Goal: Task Accomplishment & Management: Manage account settings

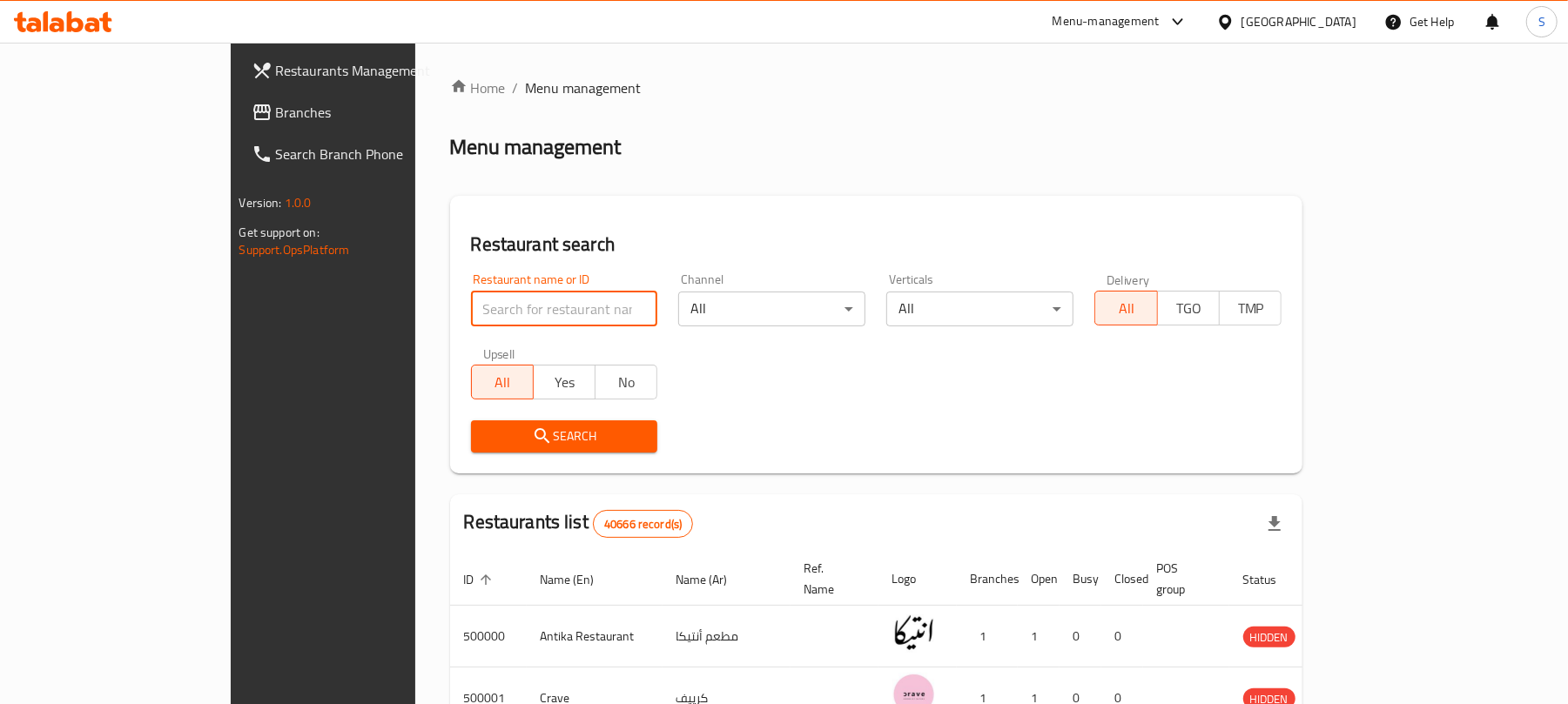
paste input "625875"
click at [471, 310] on input "625875" at bounding box center [564, 309] width 187 height 35
type input "625875"
click button "Search" at bounding box center [564, 436] width 187 height 32
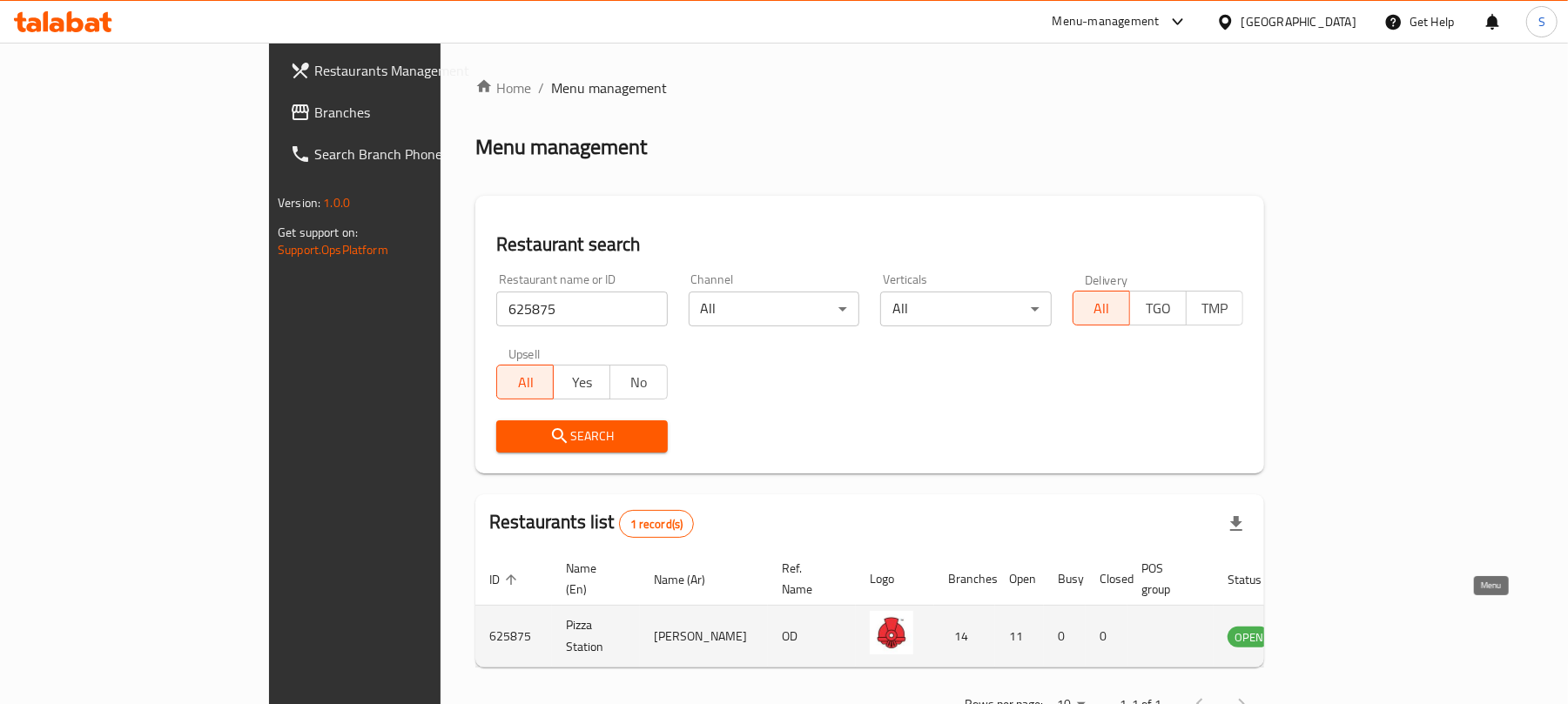
click at [1339, 626] on icon "enhanced table" at bounding box center [1330, 636] width 21 height 21
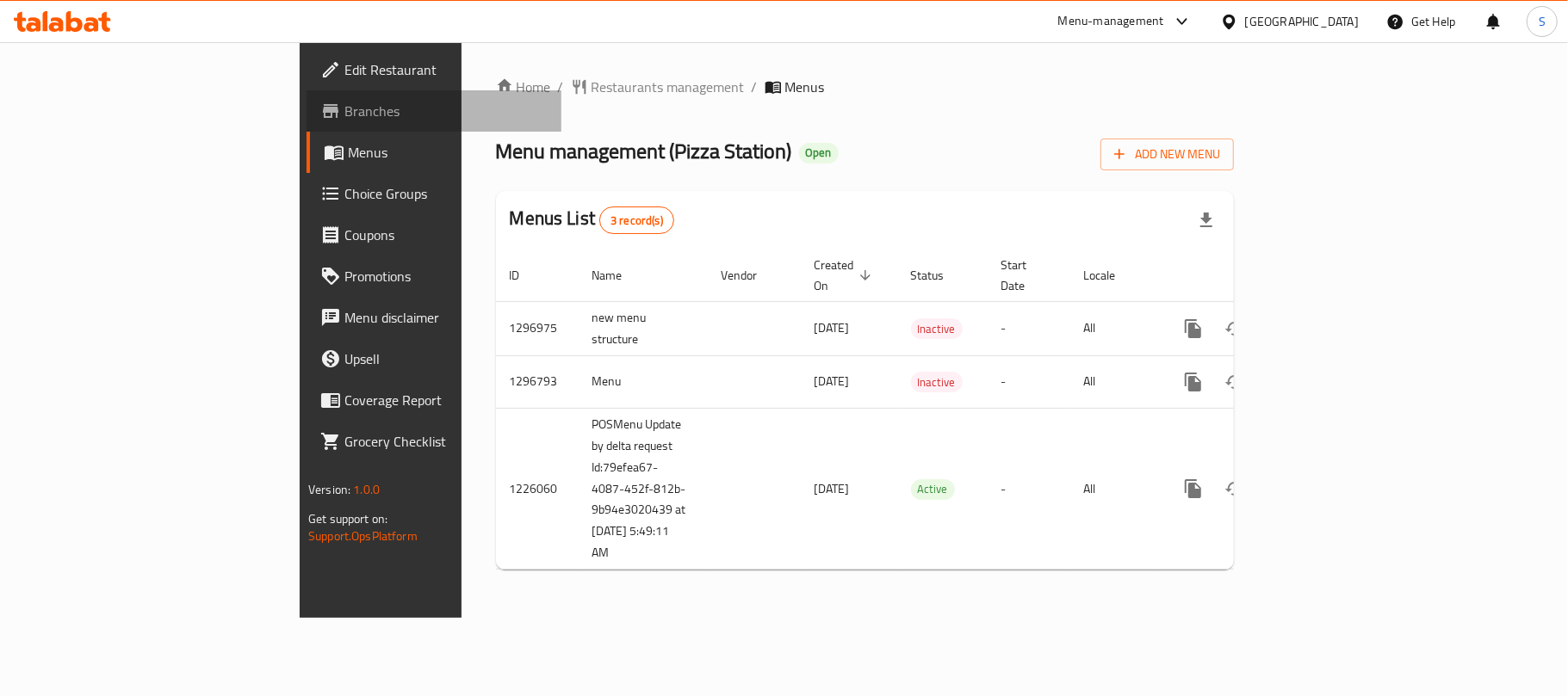
click at [345, 101] on span "Branches" at bounding box center [447, 111] width 204 height 21
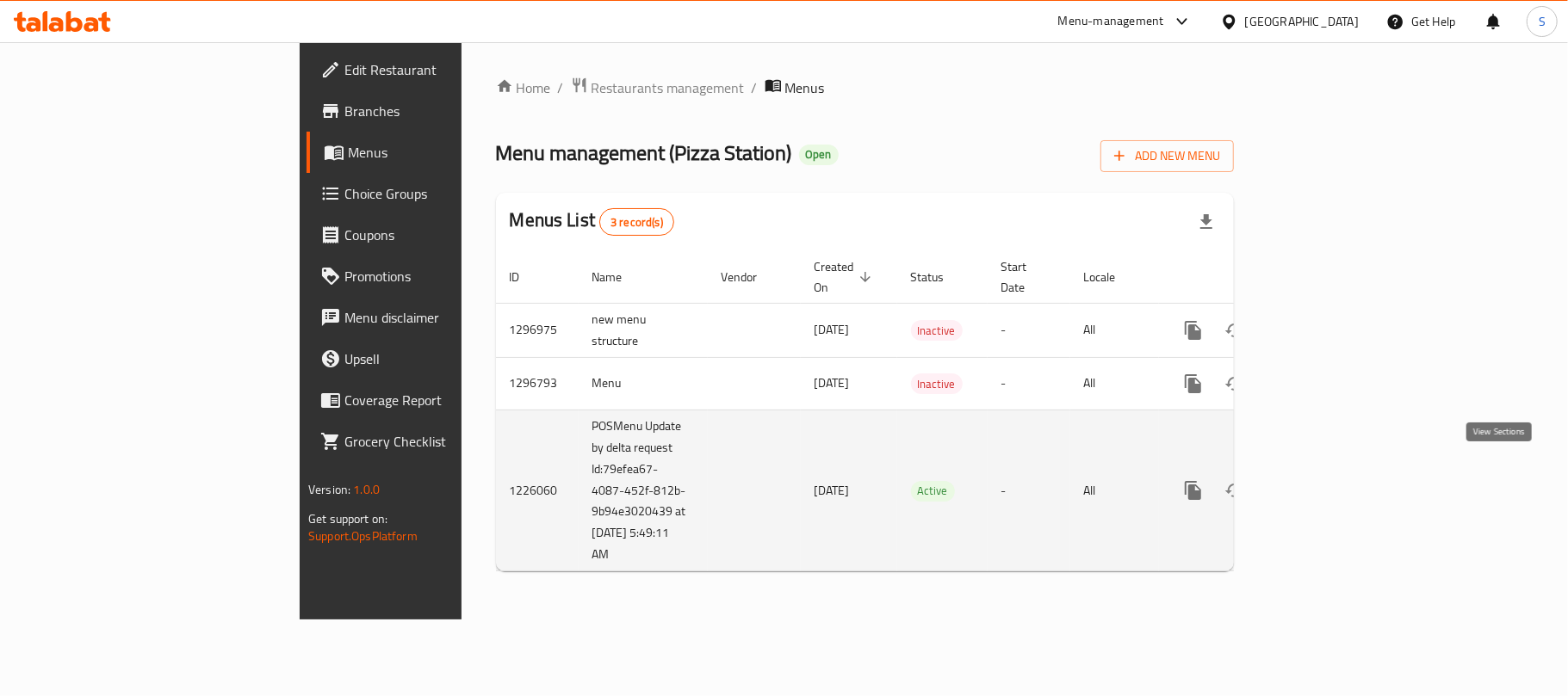
click at [1328, 483] on icon "enhanced table" at bounding box center [1317, 491] width 21 height 21
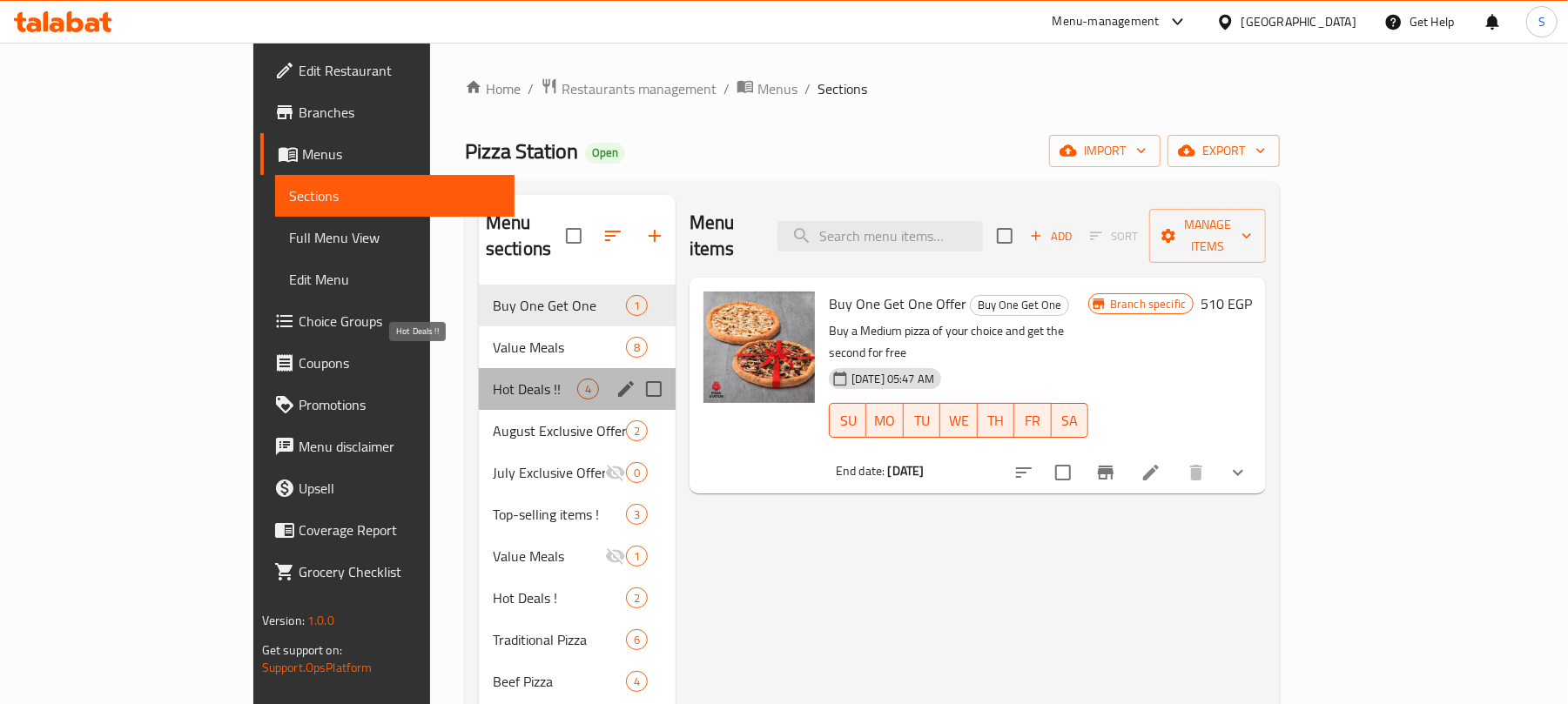
click at [493, 379] on span "Hot Deals !!" at bounding box center [534, 390] width 85 height 21
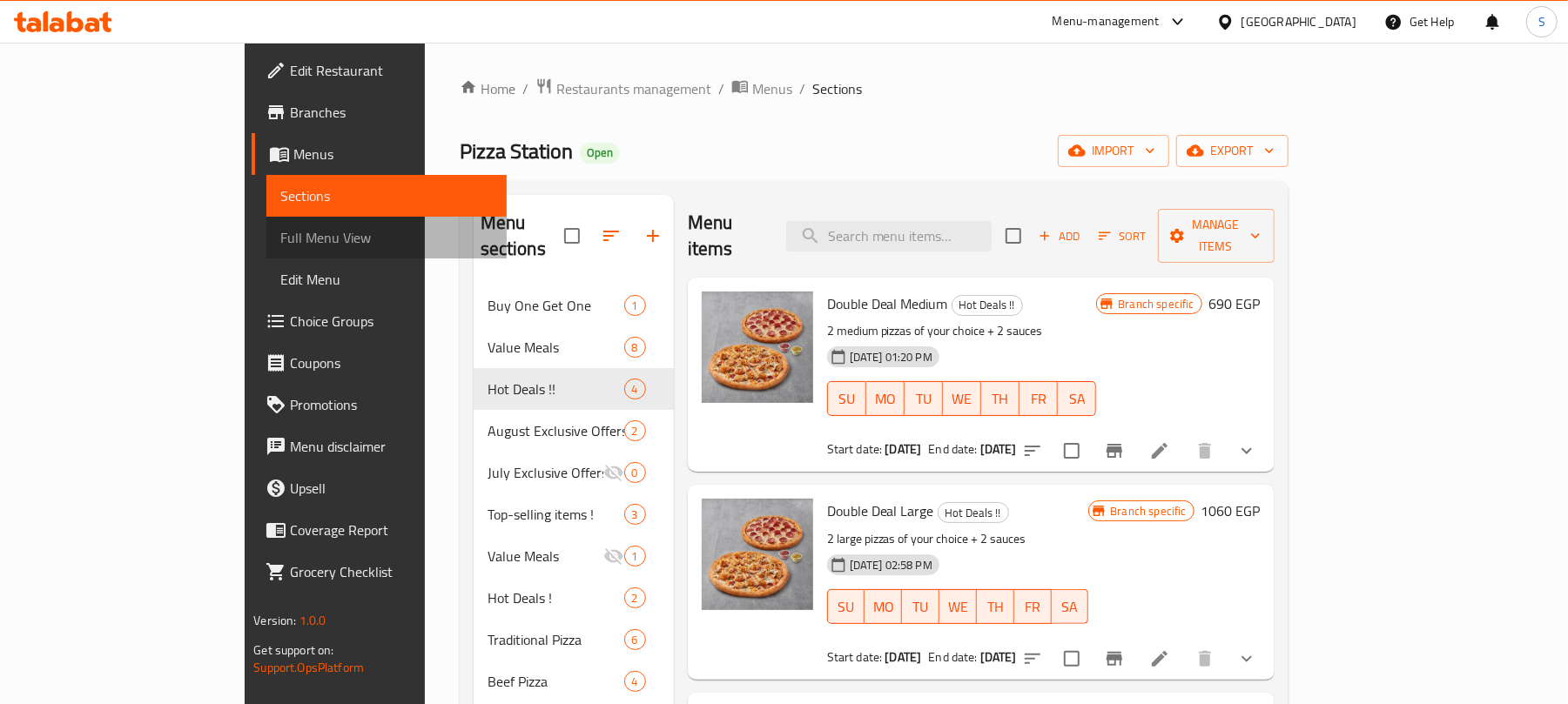
click at [280, 240] on span "Full Menu View" at bounding box center [386, 238] width 212 height 21
click at [280, 237] on span "Full Menu View" at bounding box center [386, 238] width 212 height 21
click at [280, 235] on span "Full Menu View" at bounding box center [386, 238] width 212 height 21
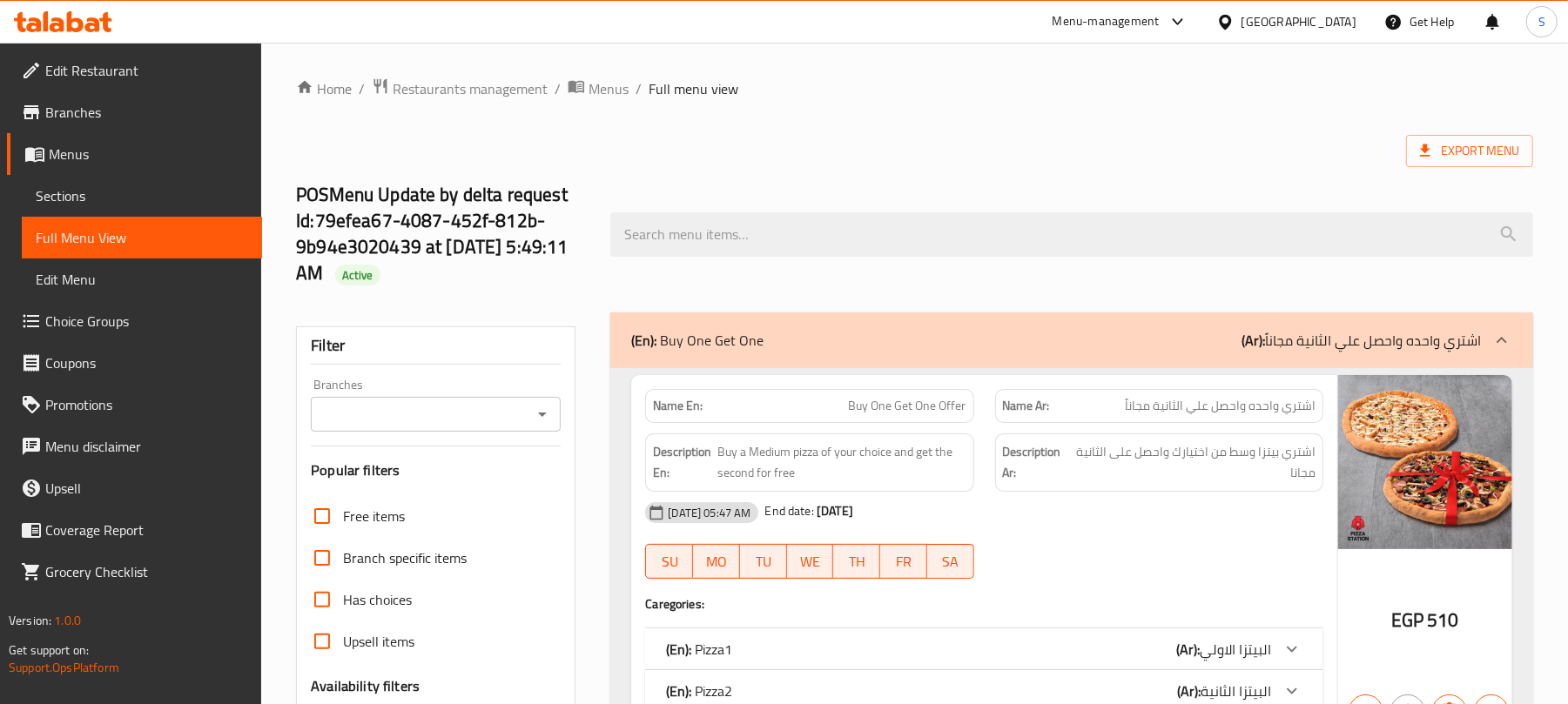
scroll to position [524, 0]
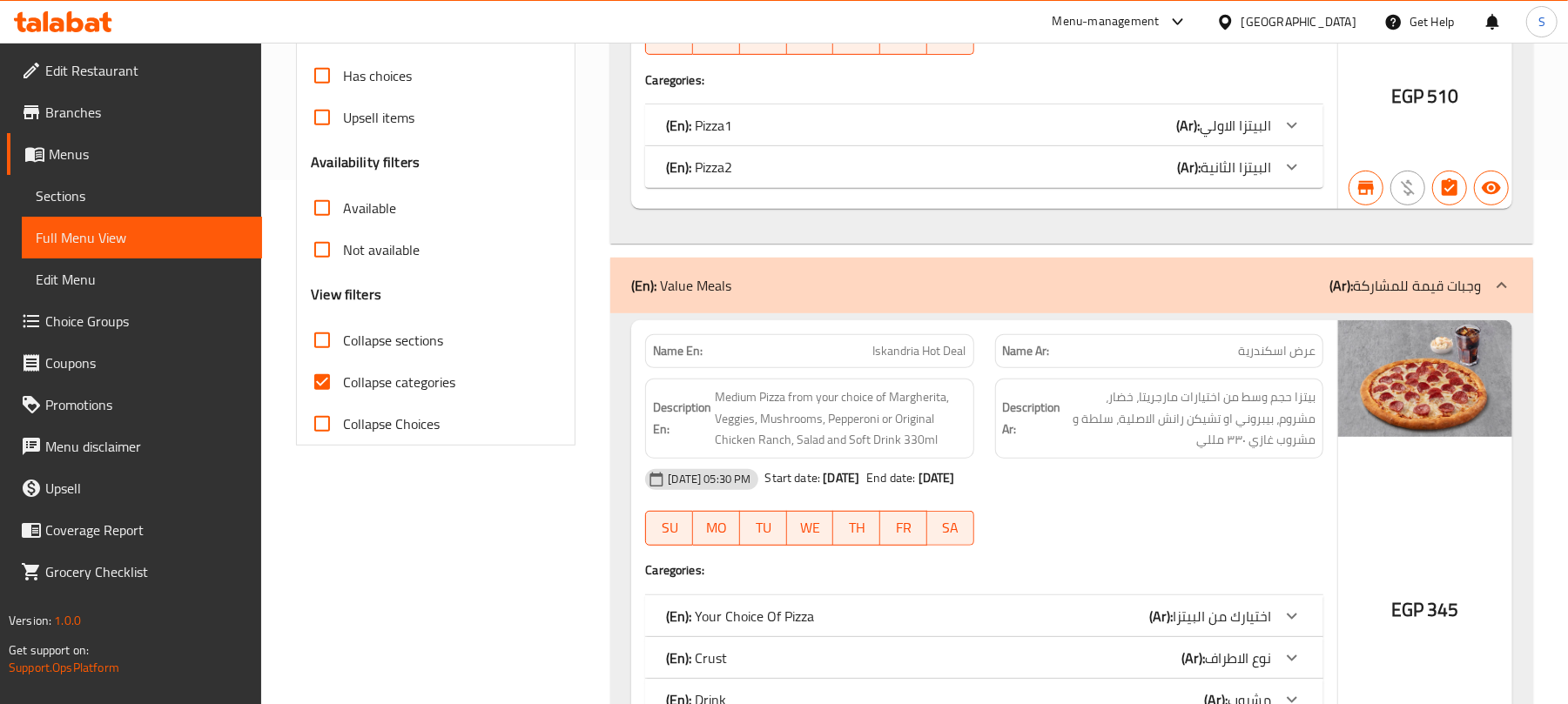
click at [77, 155] on span "Menus" at bounding box center [148, 154] width 199 height 21
